Goal: Task Accomplishment & Management: Manage account settings

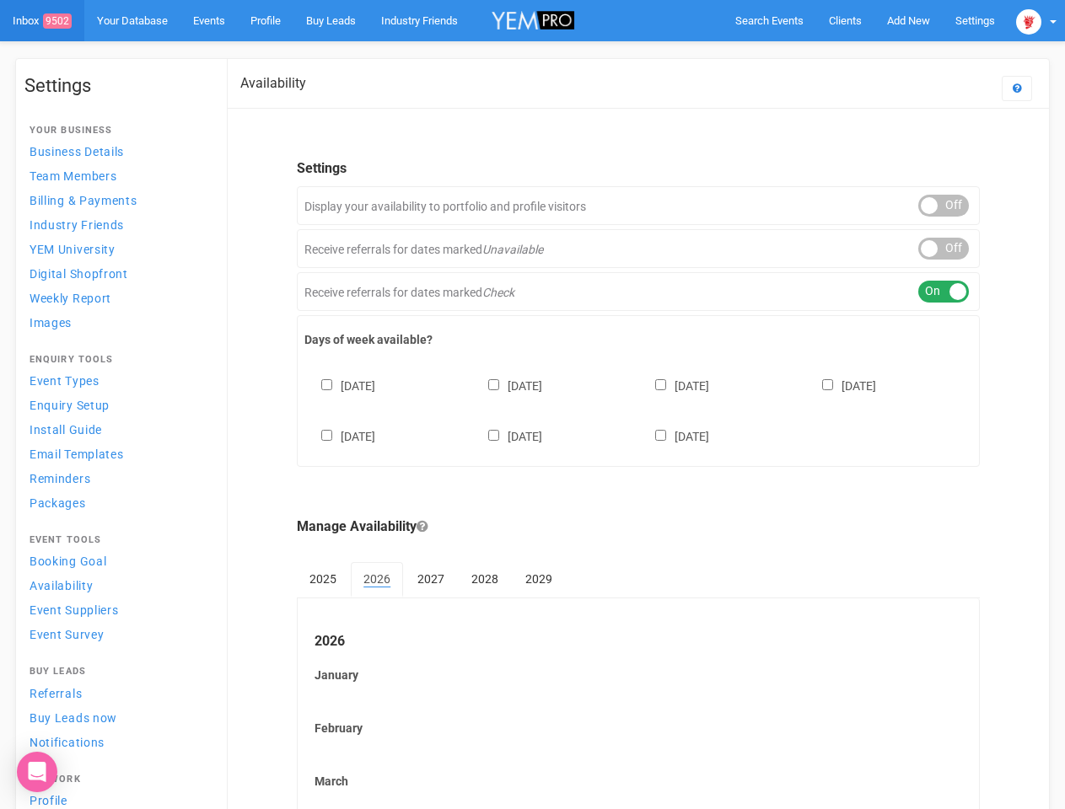
click at [532, 405] on div "[DATE] [DATE] [DATE] [DATE] [DATE] [DATE] [DATE]" at bounding box center [638, 402] width 668 height 101
click at [769, 20] on span "Search Events" at bounding box center [769, 20] width 68 height 13
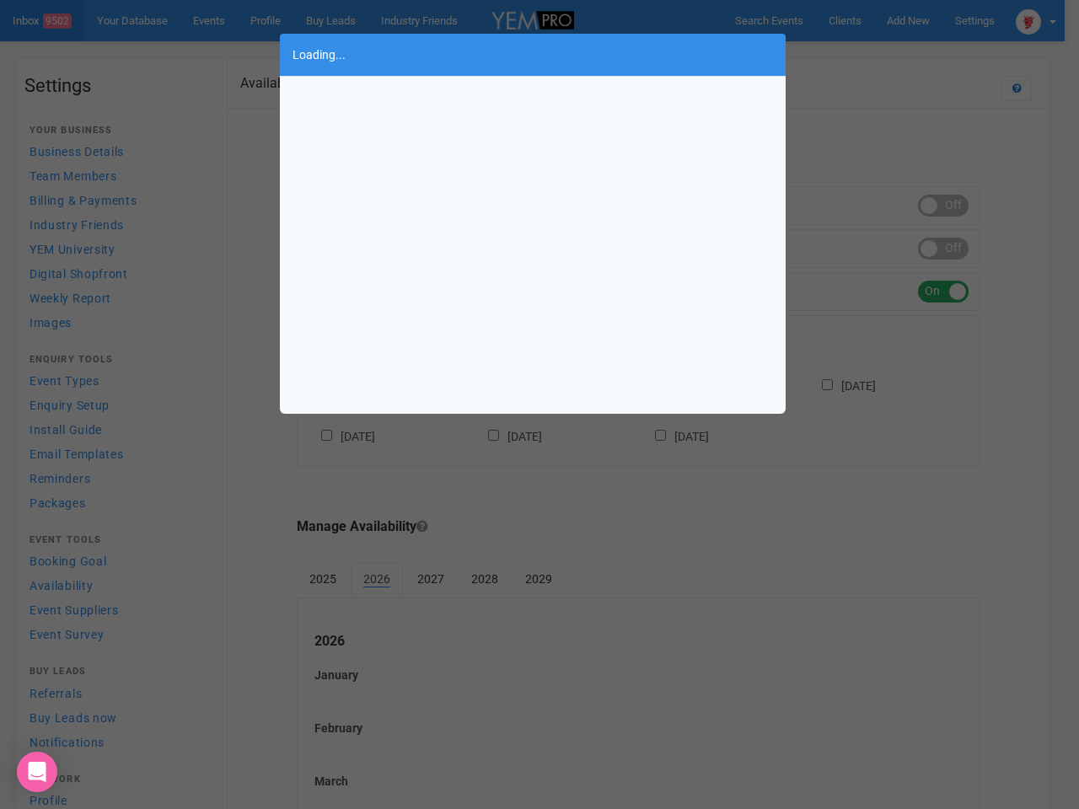
click at [908, 20] on div "Loading..." at bounding box center [539, 404] width 1079 height 809
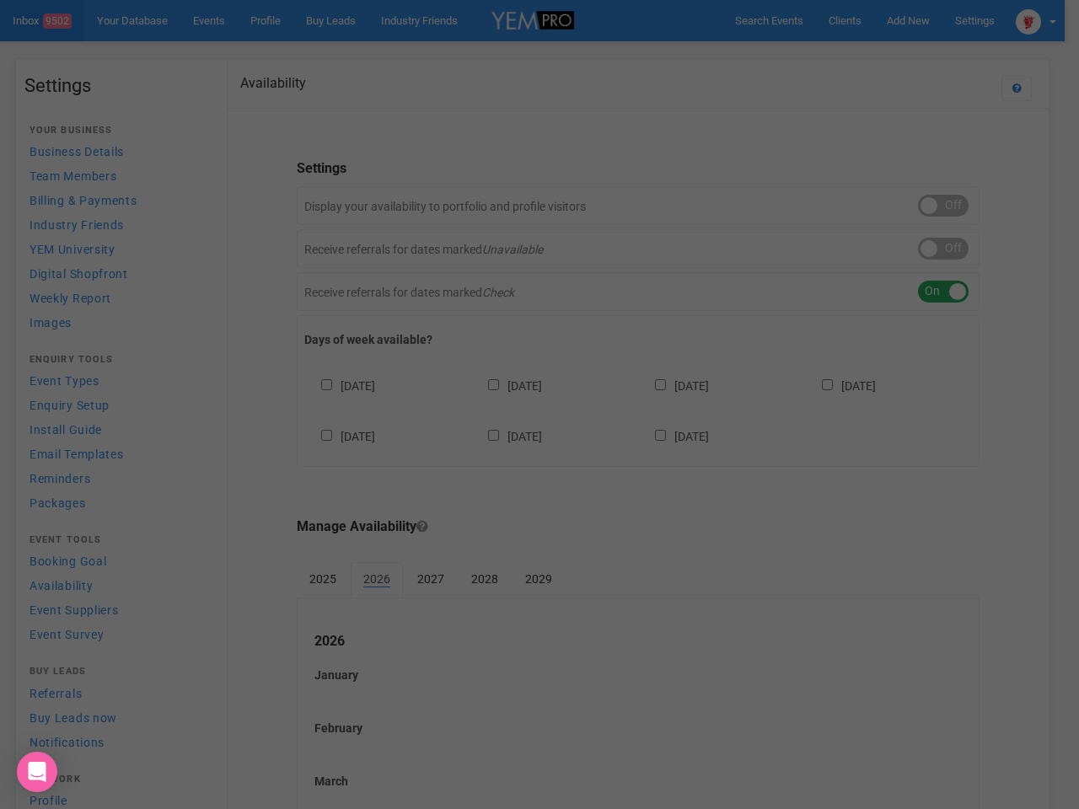
click at [869, 54] on div "Loading..." at bounding box center [539, 404] width 1079 height 809
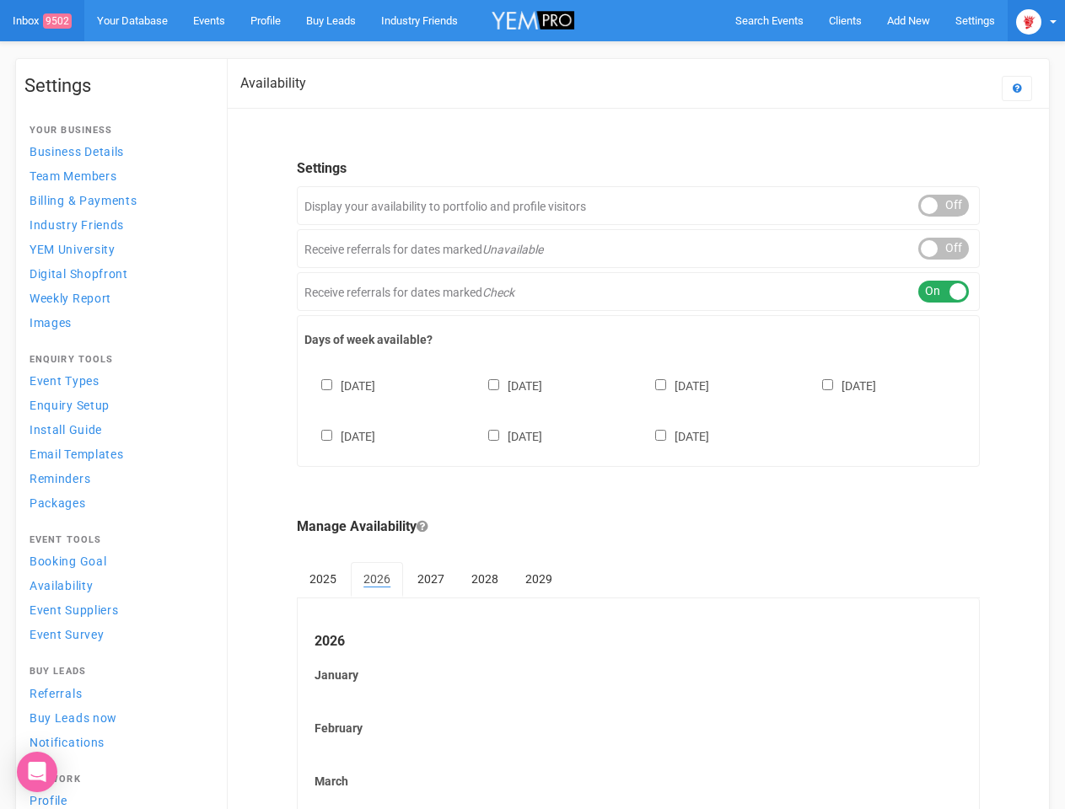
click at [1036, 20] on img at bounding box center [1028, 21] width 25 height 25
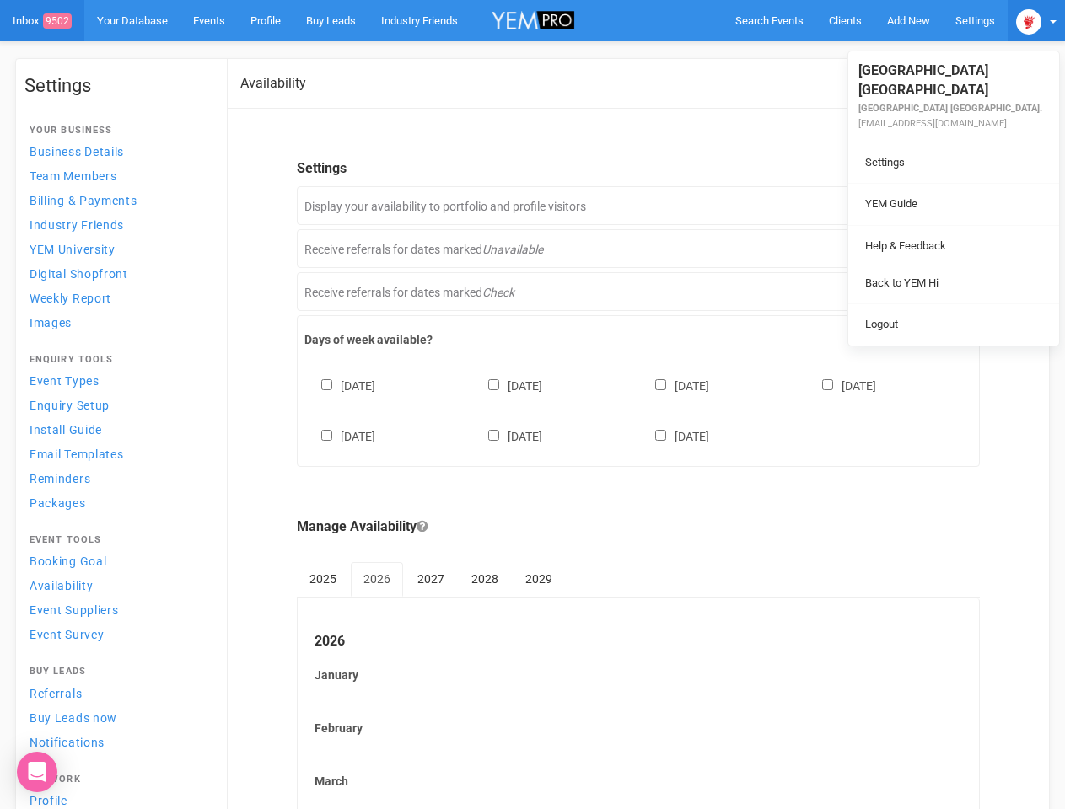
click at [943, 206] on div "ON OFF" at bounding box center [943, 206] width 51 height 22
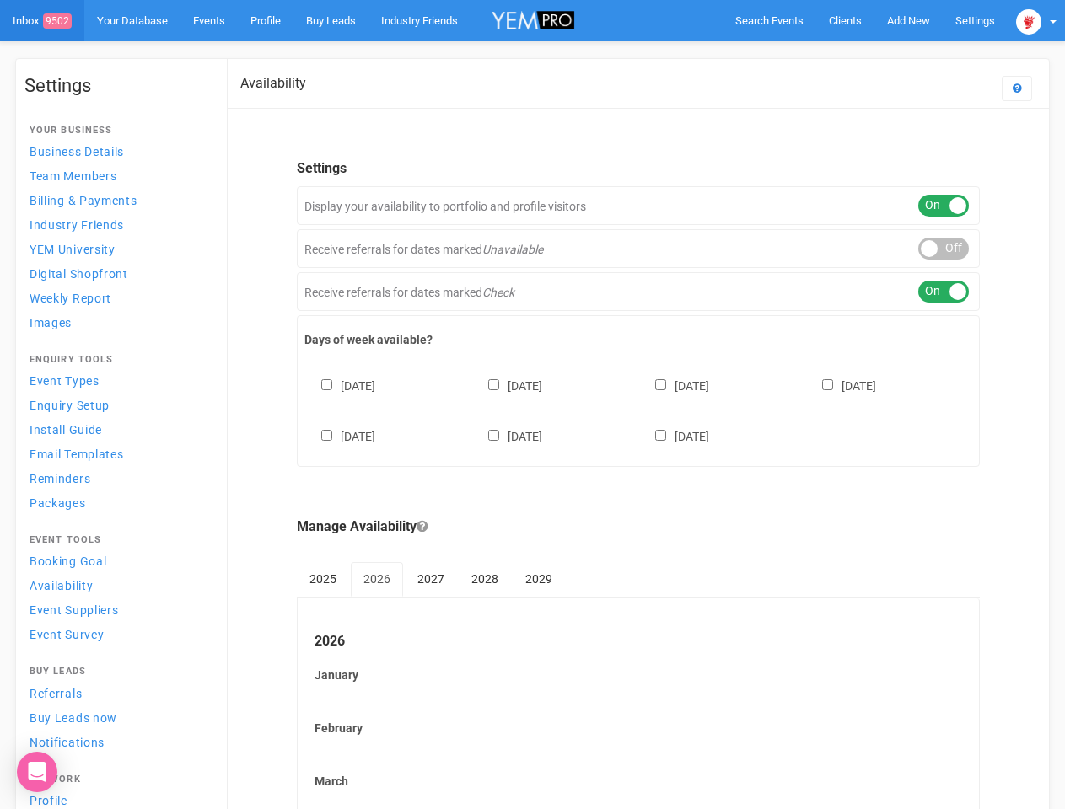
click at [943, 249] on div "ON OFF" at bounding box center [943, 249] width 51 height 22
click at [943, 292] on div "ON OFF" at bounding box center [943, 292] width 51 height 22
click at [638, 409] on div "[DATE] [DATE] [DATE] [DATE] [DATE] [DATE] [DATE]" at bounding box center [638, 402] width 668 height 101
